Goal: Information Seeking & Learning: Learn about a topic

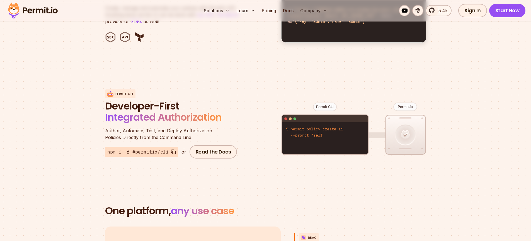
scroll to position [682, 0]
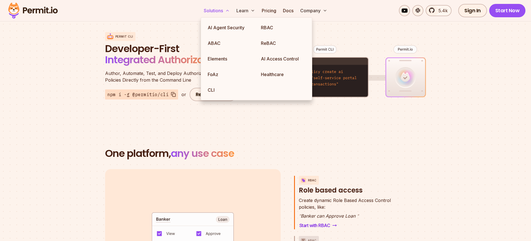
click at [217, 11] on button "Solutions" at bounding box center [216, 10] width 30 height 11
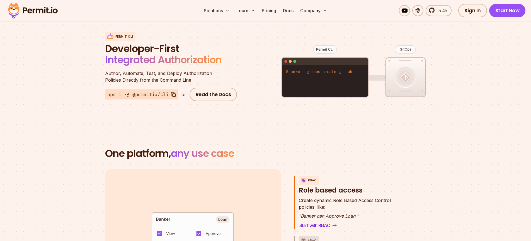
click at [104, 121] on section "One platform, any use case RBAC Role based access default allow := false allow …" at bounding box center [265, 236] width 531 height 230
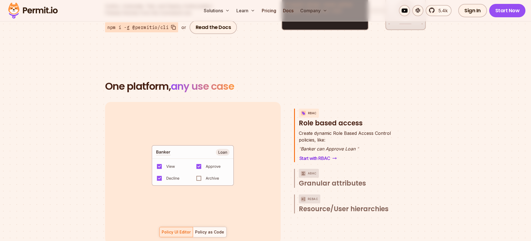
scroll to position [807, 0]
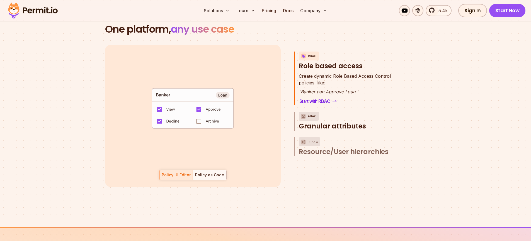
click at [320, 122] on span "Granular attributes" at bounding box center [332, 126] width 67 height 9
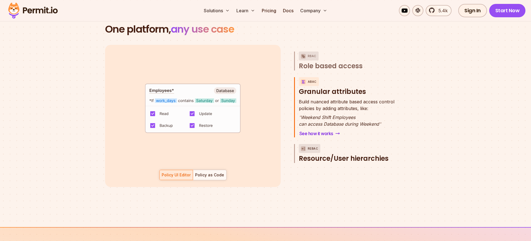
click at [358, 154] on span "Resource/User hierarchies" at bounding box center [344, 158] width 90 height 9
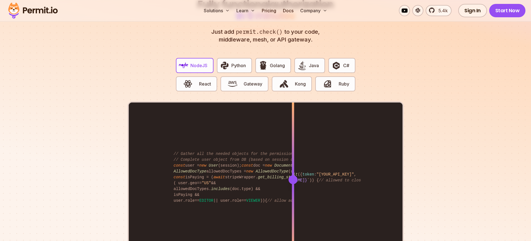
scroll to position [1103, 0]
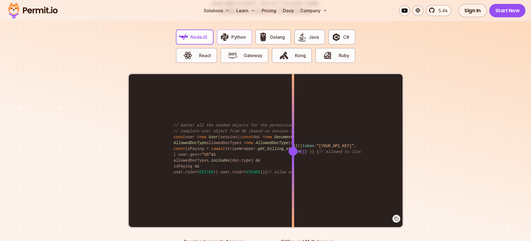
click at [244, 34] on span "Python" at bounding box center [238, 37] width 14 height 7
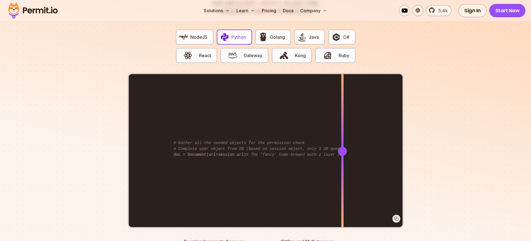
drag, startPoint x: 291, startPoint y: 142, endPoint x: 342, endPoint y: 153, distance: 52.1
click at [342, 153] on div at bounding box center [342, 151] width 2 height 154
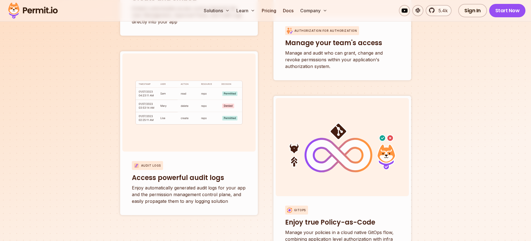
scroll to position [2126, 0]
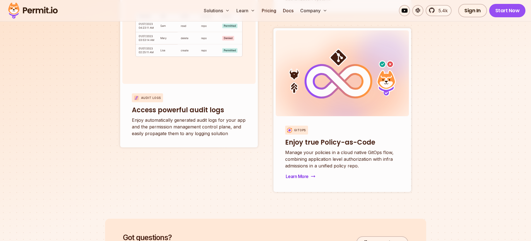
click at [320, 149] on p "Manage your policies in a cloud native GitOps flow, combining application level…" at bounding box center [342, 159] width 114 height 20
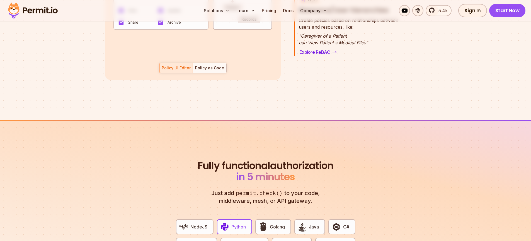
scroll to position [341, 0]
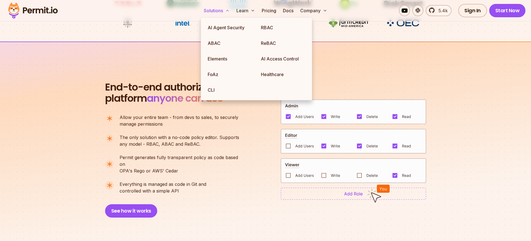
click at [227, 13] on button "Solutions" at bounding box center [216, 10] width 30 height 11
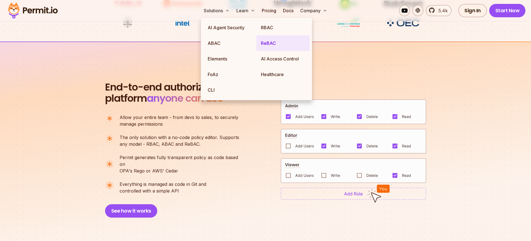
click at [267, 44] on link "ReBAC" at bounding box center [282, 43] width 53 height 16
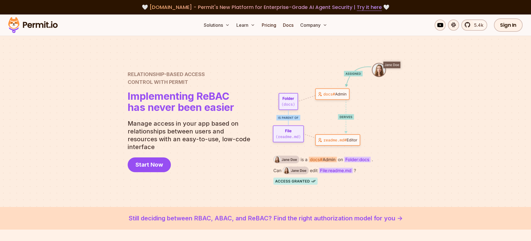
click at [398, 128] on img at bounding box center [337, 121] width 134 height 127
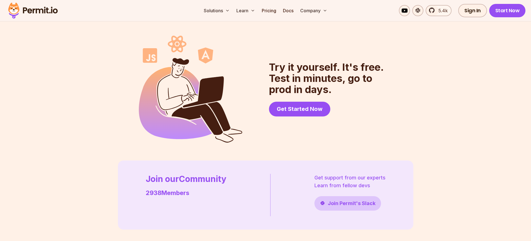
scroll to position [1540, 0]
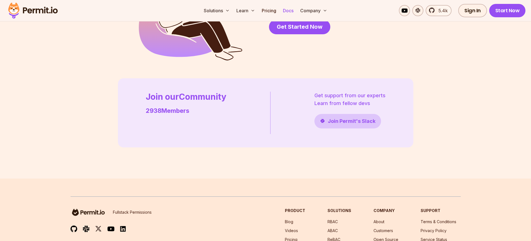
click at [288, 10] on link "Docs" at bounding box center [288, 10] width 15 height 11
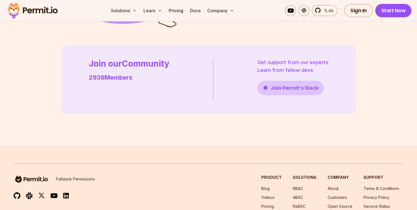
scroll to position [1557, 0]
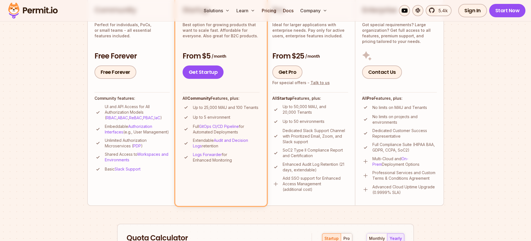
scroll to position [129, 0]
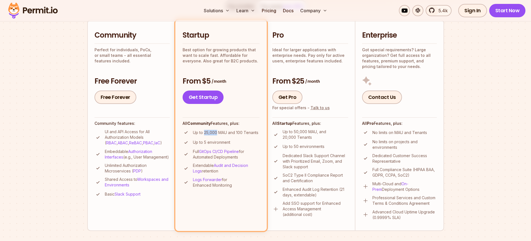
drag, startPoint x: 204, startPoint y: 132, endPoint x: 218, endPoint y: 132, distance: 13.7
click at [216, 132] on p "Up to 25,000 MAU and 100 Tenants" at bounding box center [225, 133] width 65 height 6
click at [218, 132] on p "Up to 25,000 MAU and 100 Tenants" at bounding box center [225, 133] width 65 height 6
drag, startPoint x: 219, startPoint y: 132, endPoint x: 225, endPoint y: 132, distance: 6.7
click at [225, 132] on p "Up to 25,000 MAU and 100 Tenants" at bounding box center [225, 133] width 65 height 6
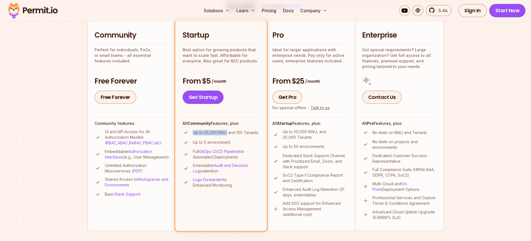
drag, startPoint x: 226, startPoint y: 132, endPoint x: 194, endPoint y: 131, distance: 32.3
click at [194, 131] on p "Up to 25,000 MAU and 100 Tenants" at bounding box center [225, 133] width 65 height 6
drag, startPoint x: 192, startPoint y: 131, endPoint x: 252, endPoint y: 130, distance: 59.4
click at [252, 130] on p "Up to 25,000 MAU and 100 Tenants" at bounding box center [225, 133] width 65 height 6
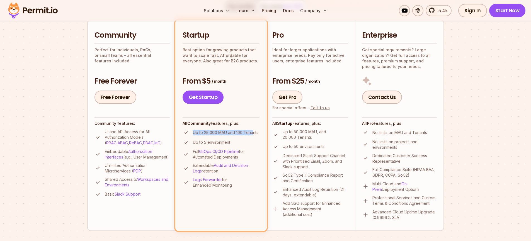
click at [250, 131] on p "Up to 25,000 MAU and 100 Tenants" at bounding box center [225, 133] width 65 height 6
drag, startPoint x: 235, startPoint y: 131, endPoint x: 245, endPoint y: 132, distance: 10.1
click at [249, 132] on p "Up to 25,000 MAU and 100 Tenants" at bounding box center [225, 133] width 65 height 6
click at [243, 141] on li "Up to 5 environment" at bounding box center [221, 142] width 77 height 7
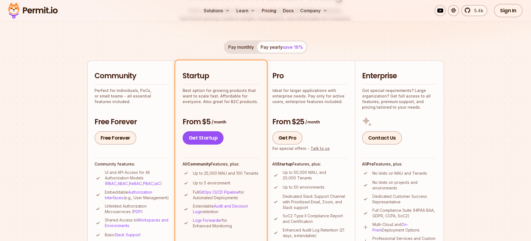
scroll to position [9, 0]
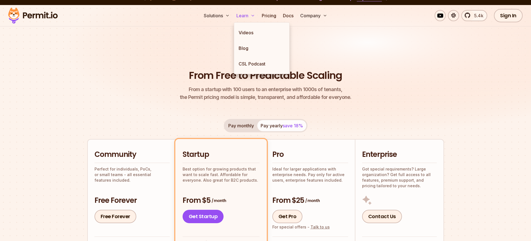
click at [248, 16] on button "Learn" at bounding box center [245, 15] width 23 height 11
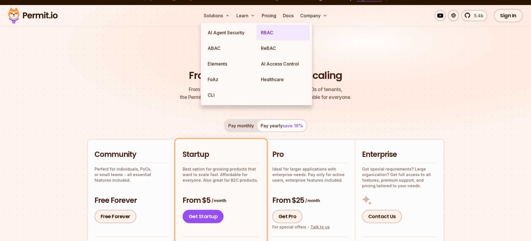
click at [273, 30] on link "RBAC" at bounding box center [282, 33] width 53 height 16
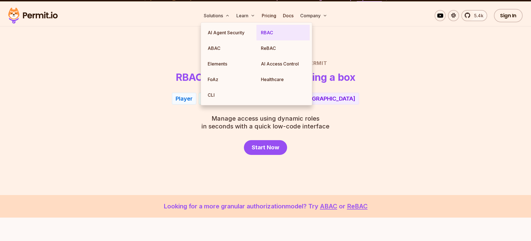
click at [273, 30] on link "RBAC" at bounding box center [282, 33] width 53 height 16
click at [224, 43] on link "ABAC" at bounding box center [229, 48] width 53 height 16
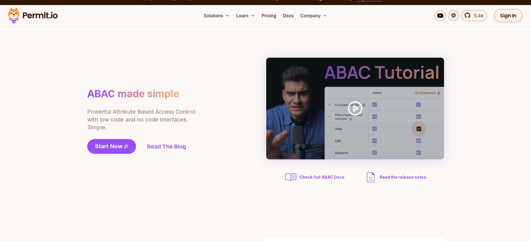
click at [182, 106] on div "ABAC made simple Powerful Attribute Based Access Control with low code and no c…" at bounding box center [156, 120] width 139 height 66
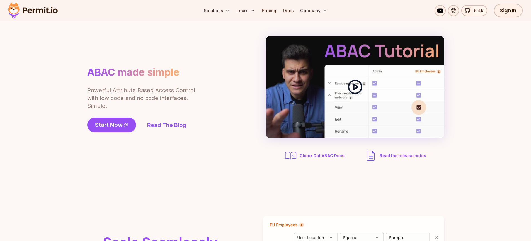
scroll to position [59, 0]
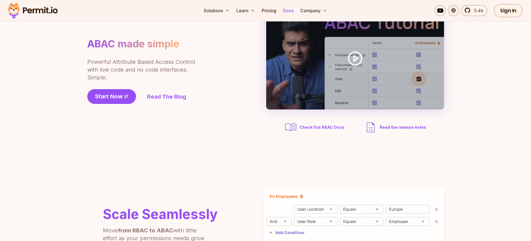
click at [287, 13] on link "Docs" at bounding box center [288, 10] width 15 height 11
